Goal: Task Accomplishment & Management: Manage account settings

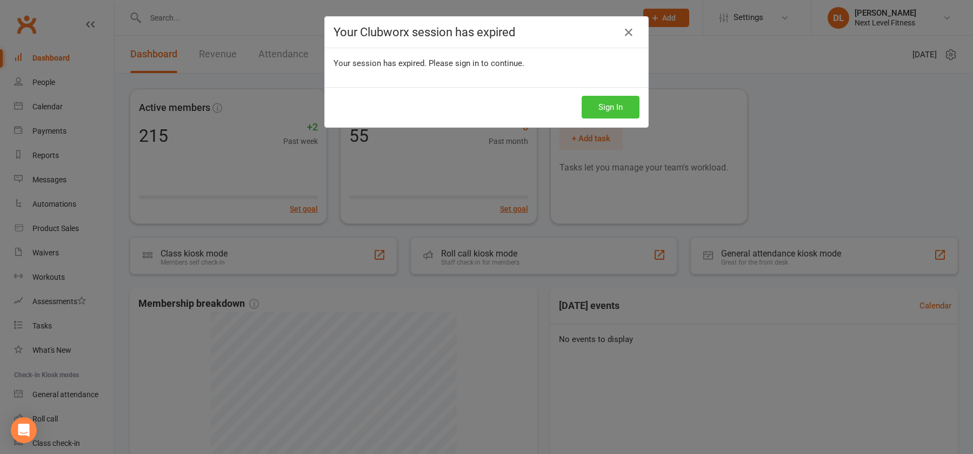
click at [607, 109] on button "Sign In" at bounding box center [611, 107] width 58 height 23
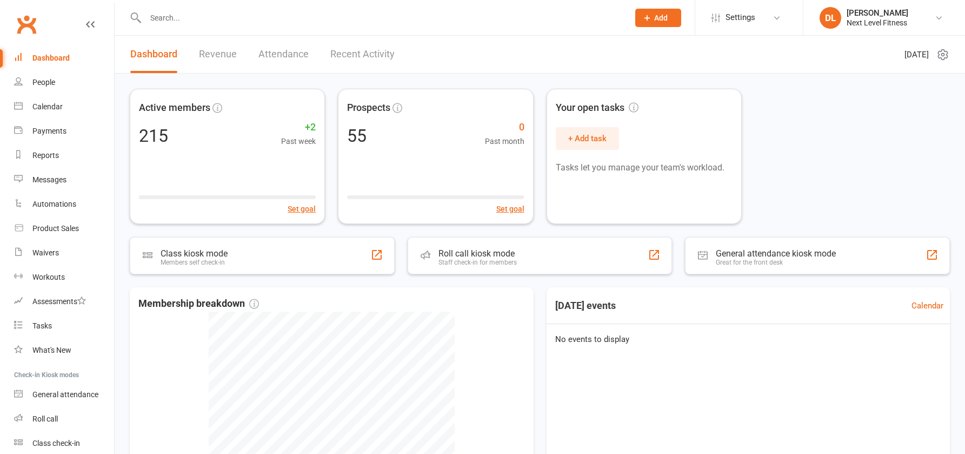
click at [280, 58] on link "Attendance" at bounding box center [284, 54] width 50 height 37
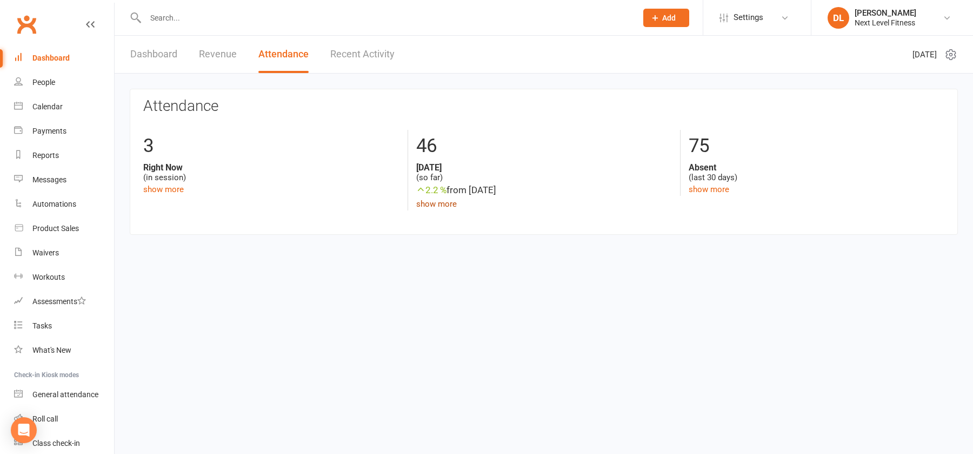
click at [443, 205] on link "show more" at bounding box center [436, 204] width 41 height 10
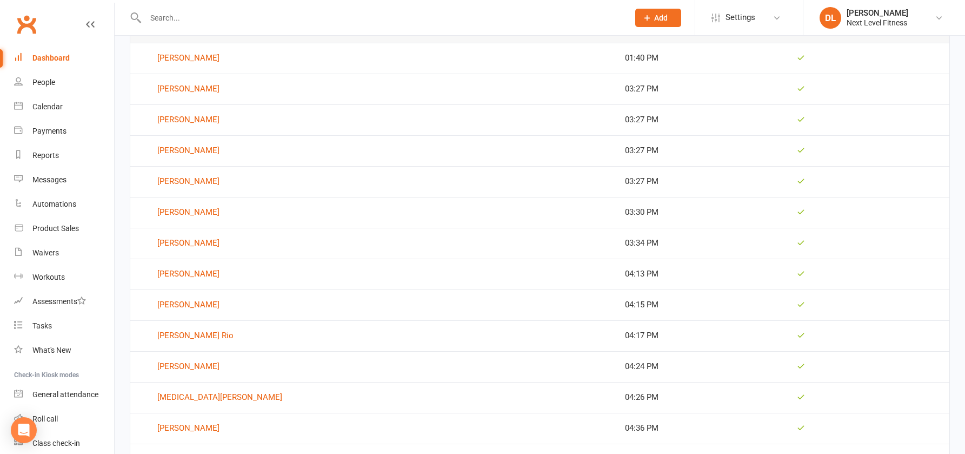
scroll to position [1298, 0]
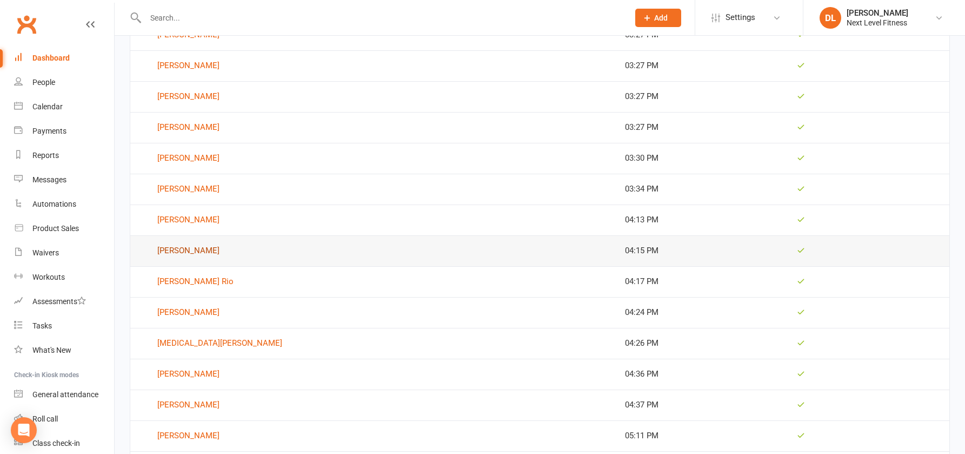
click at [189, 250] on link "Pearl Howlett-Lee" at bounding box center [373, 250] width 466 height 13
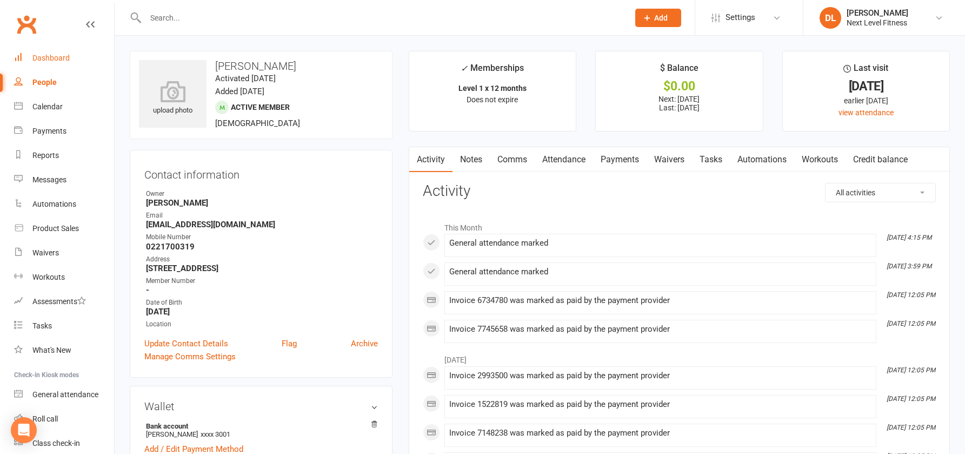
click at [53, 56] on div "Dashboard" at bounding box center [50, 58] width 37 height 9
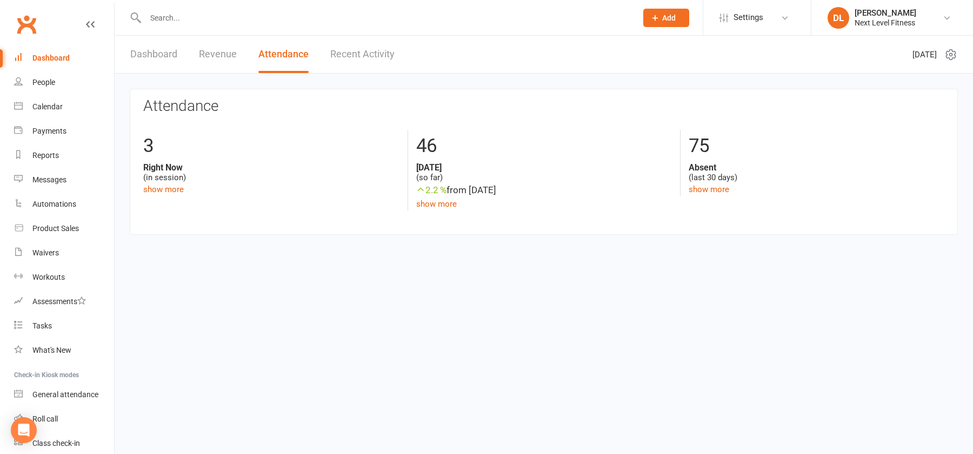
click at [150, 55] on link "Dashboard" at bounding box center [153, 54] width 47 height 37
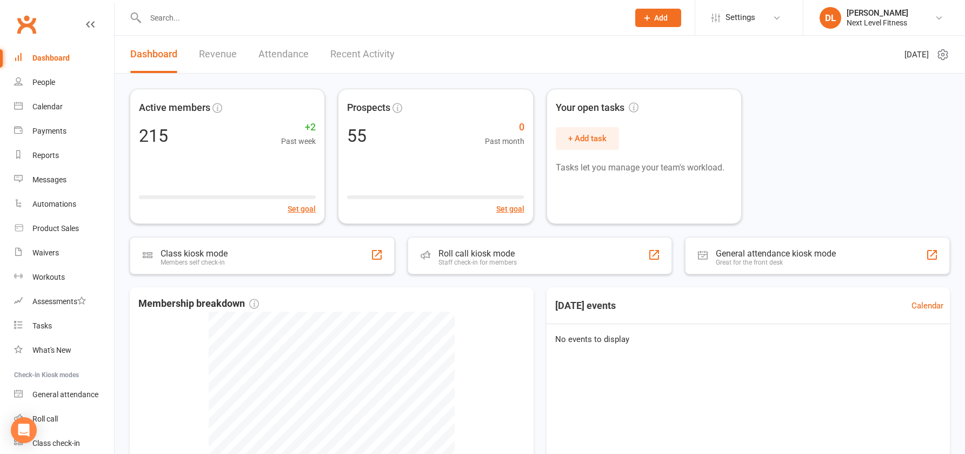
click at [161, 18] on input "text" at bounding box center [381, 17] width 479 height 15
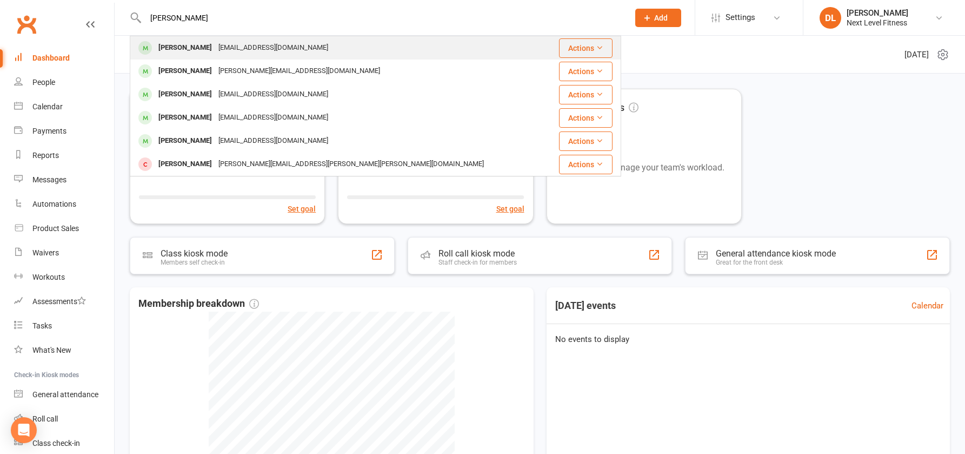
type input "Lara deans"
click at [181, 47] on div "Lara Deans" at bounding box center [185, 48] width 60 height 16
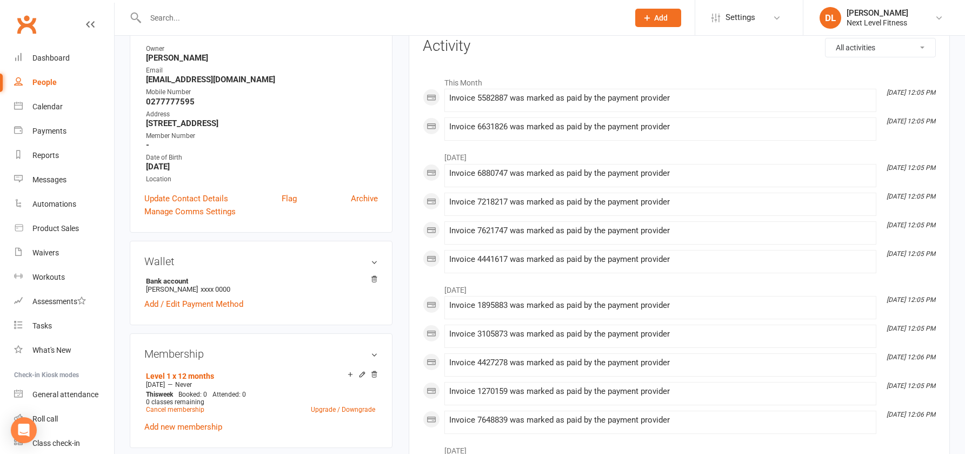
scroll to position [162, 0]
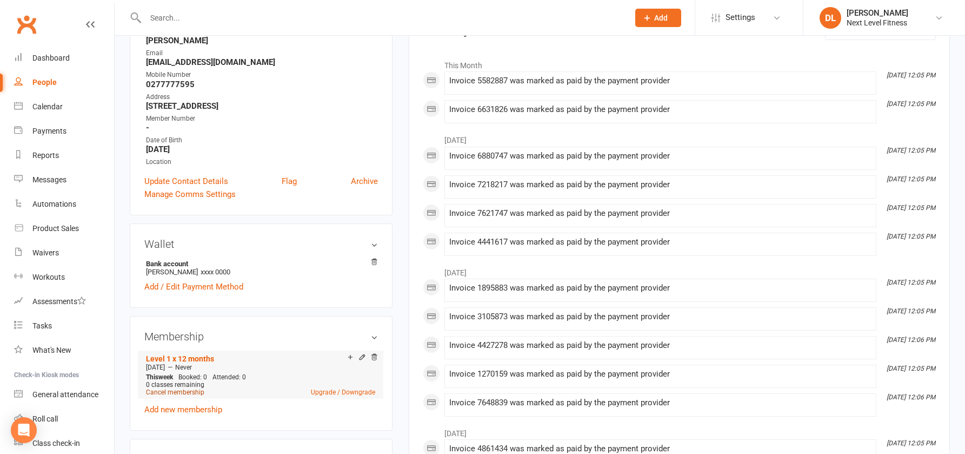
click at [195, 392] on link "Cancel membership" at bounding box center [175, 392] width 58 height 8
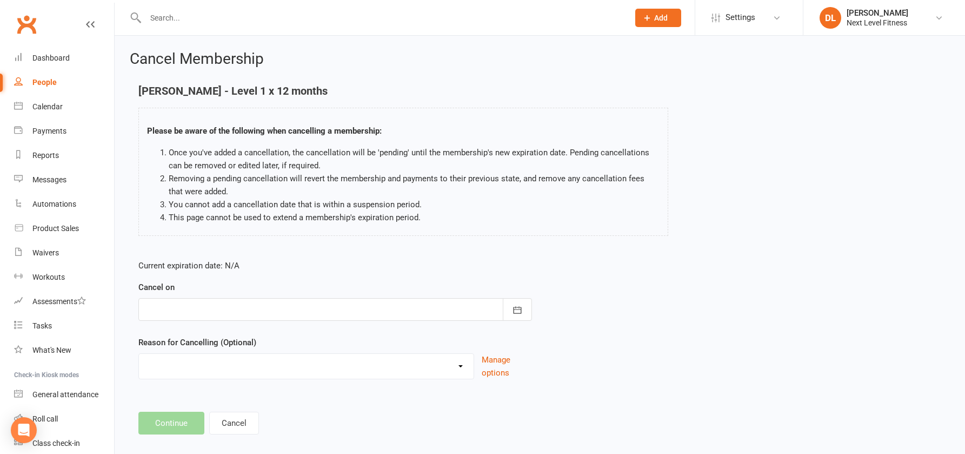
click at [218, 310] on div at bounding box center [335, 309] width 394 height 23
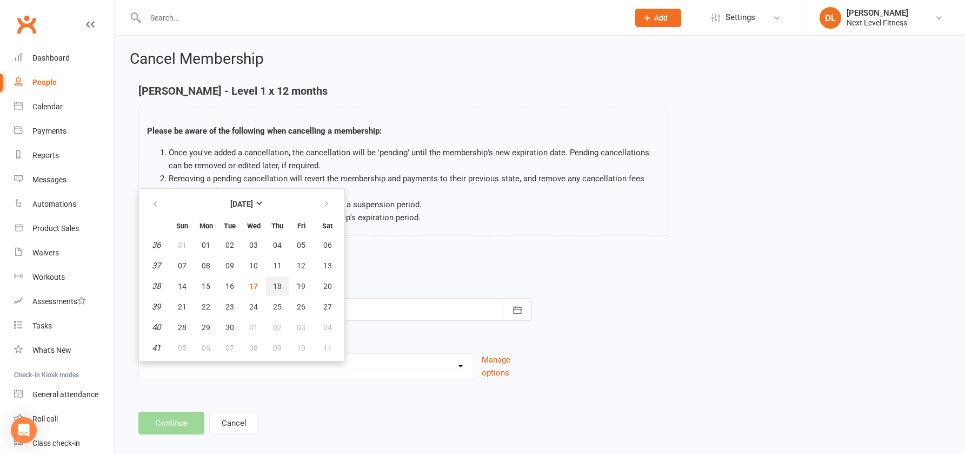
click at [276, 289] on span "18" at bounding box center [277, 286] width 9 height 9
type input "18 Sep 2025"
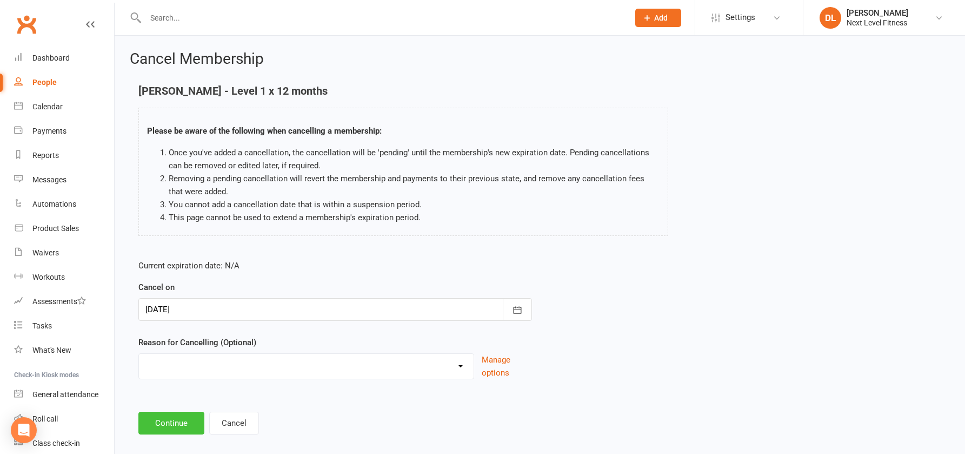
click at [181, 422] on button "Continue" at bounding box center [171, 423] width 66 height 23
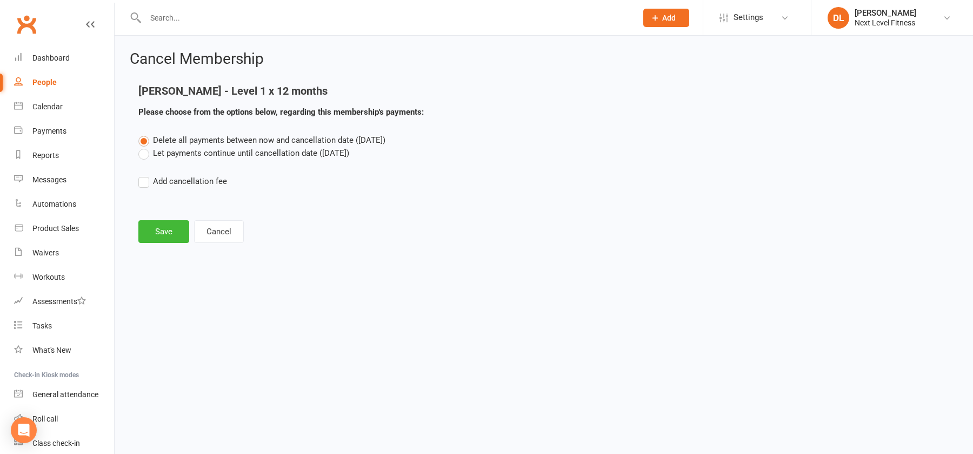
click at [144, 155] on label "Let payments continue until cancellation date (Sep 18, 2025)" at bounding box center [243, 153] width 211 height 13
click at [144, 147] on input "Let payments continue until cancellation date (Sep 18, 2025)" at bounding box center [141, 147] width 7 height 0
click at [169, 231] on button "Save" at bounding box center [163, 231] width 51 height 23
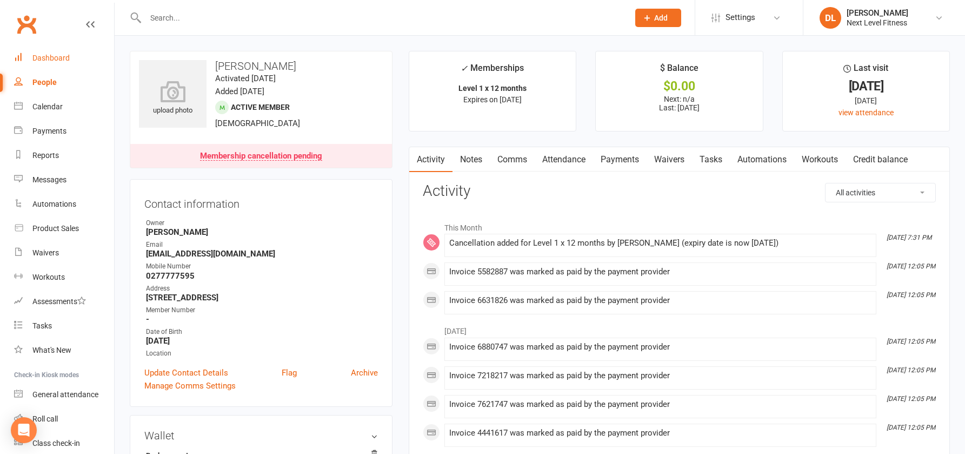
click at [55, 59] on div "Dashboard" at bounding box center [50, 58] width 37 height 9
